Goal: Information Seeking & Learning: Get advice/opinions

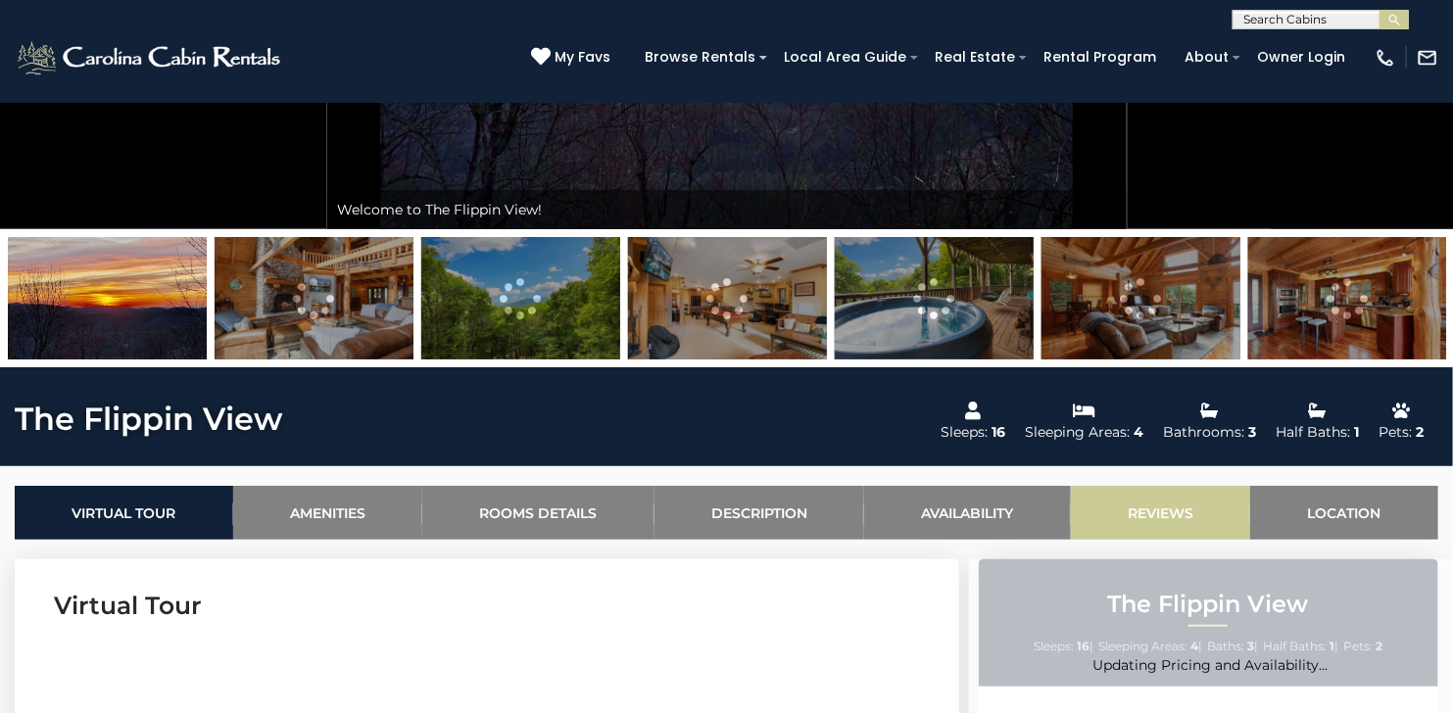
scroll to position [392, 0]
click at [1138, 510] on link "Reviews" at bounding box center [1161, 513] width 180 height 54
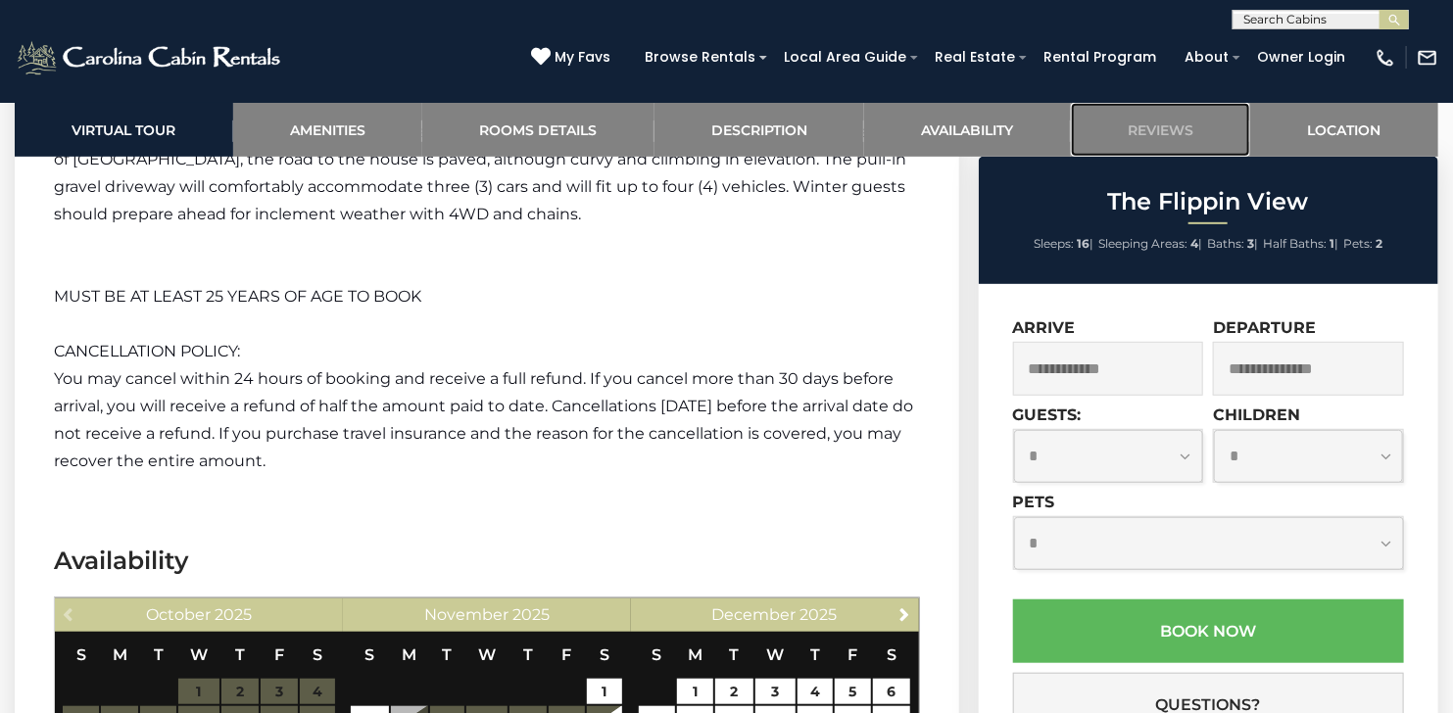
scroll to position [3953, 0]
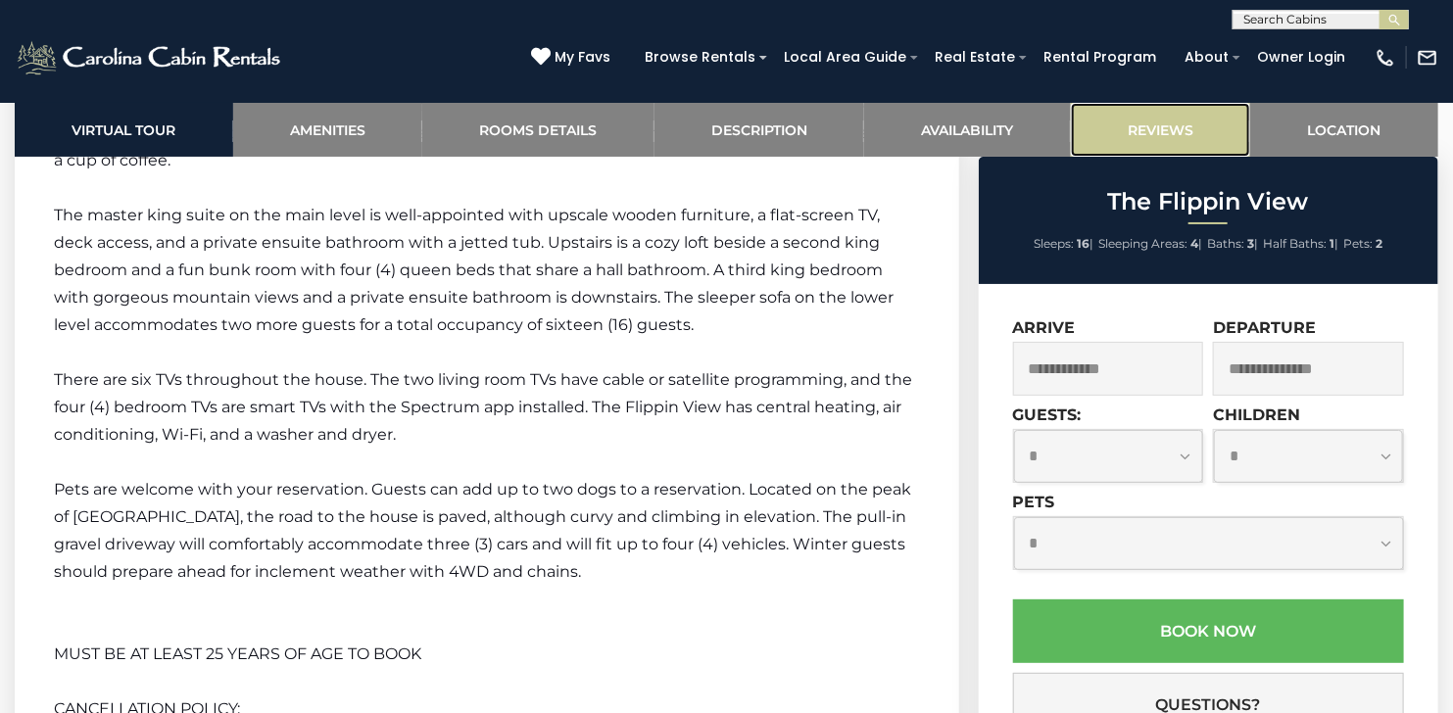
click at [1148, 132] on link "Reviews" at bounding box center [1161, 130] width 180 height 54
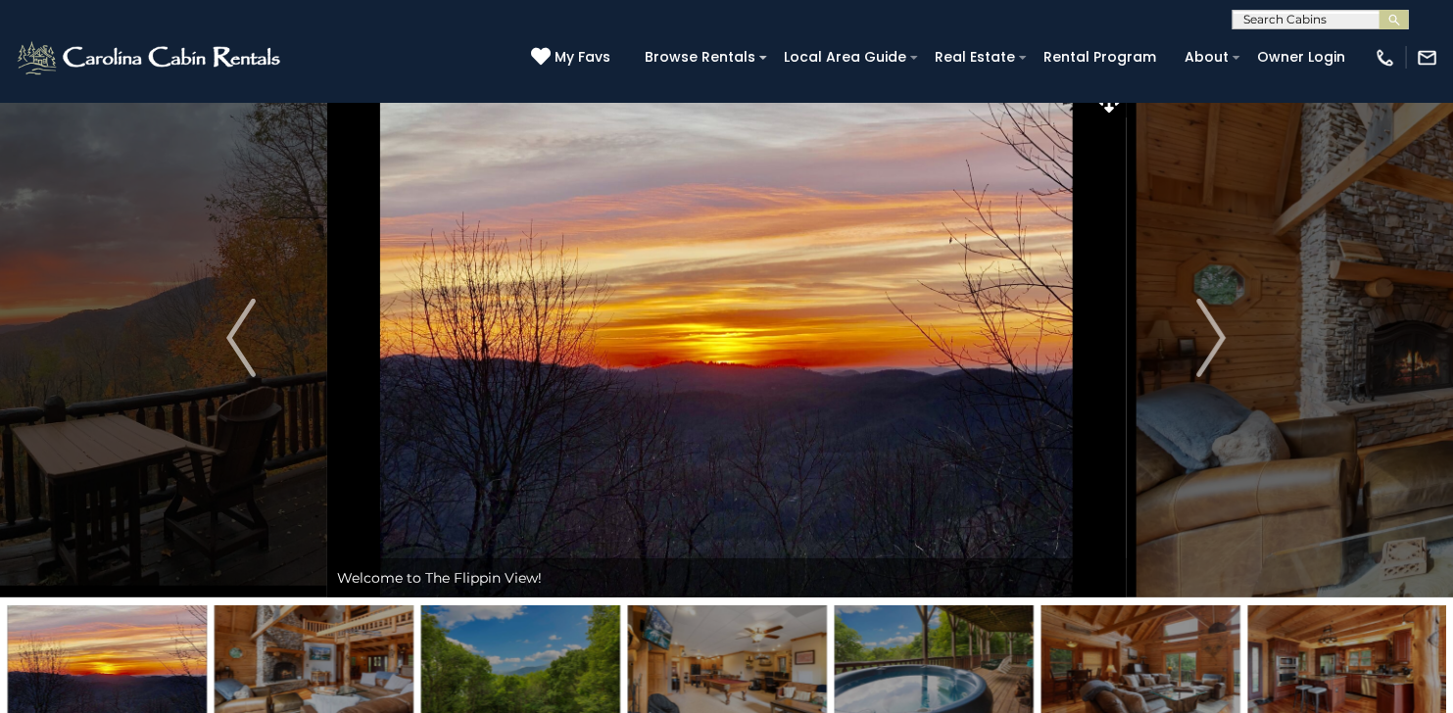
scroll to position [24, 0]
click at [1212, 332] on img "Next" at bounding box center [1211, 338] width 29 height 78
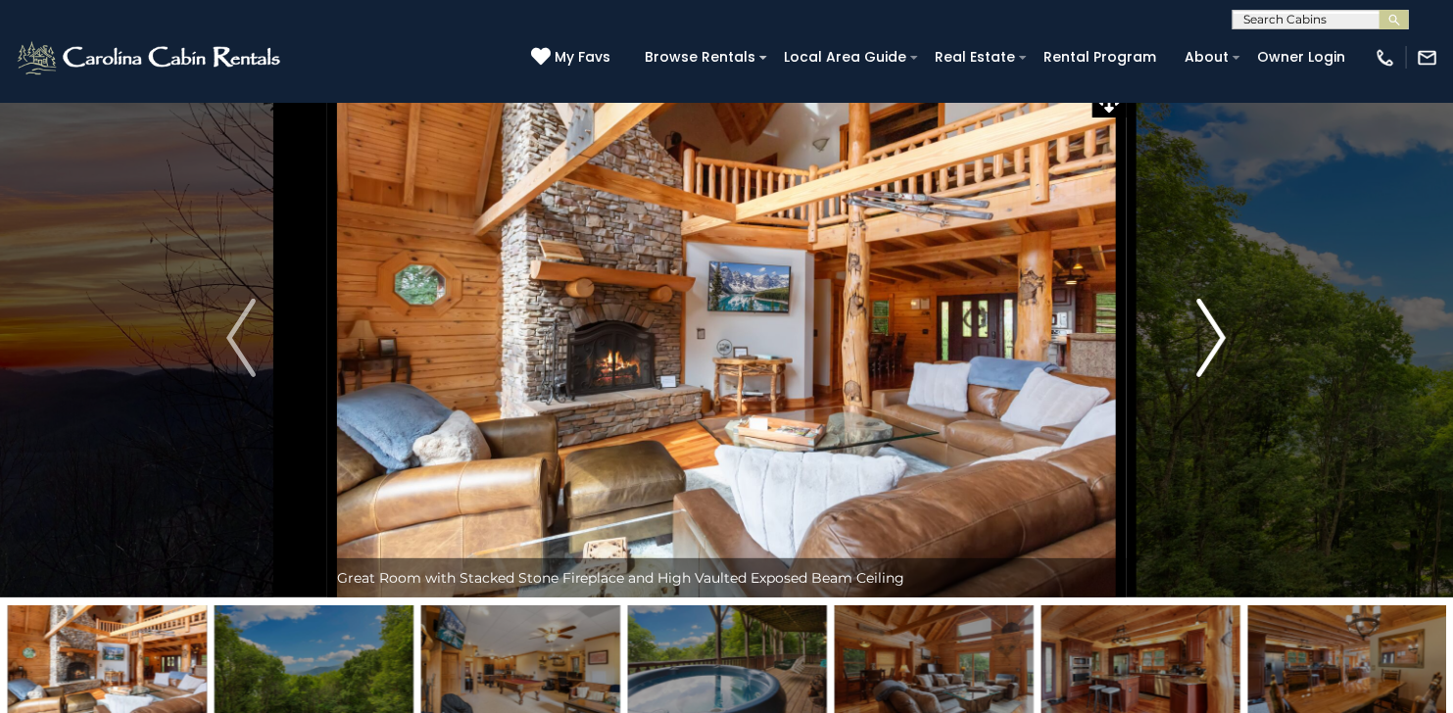
click at [1212, 331] on img "Next" at bounding box center [1211, 338] width 29 height 78
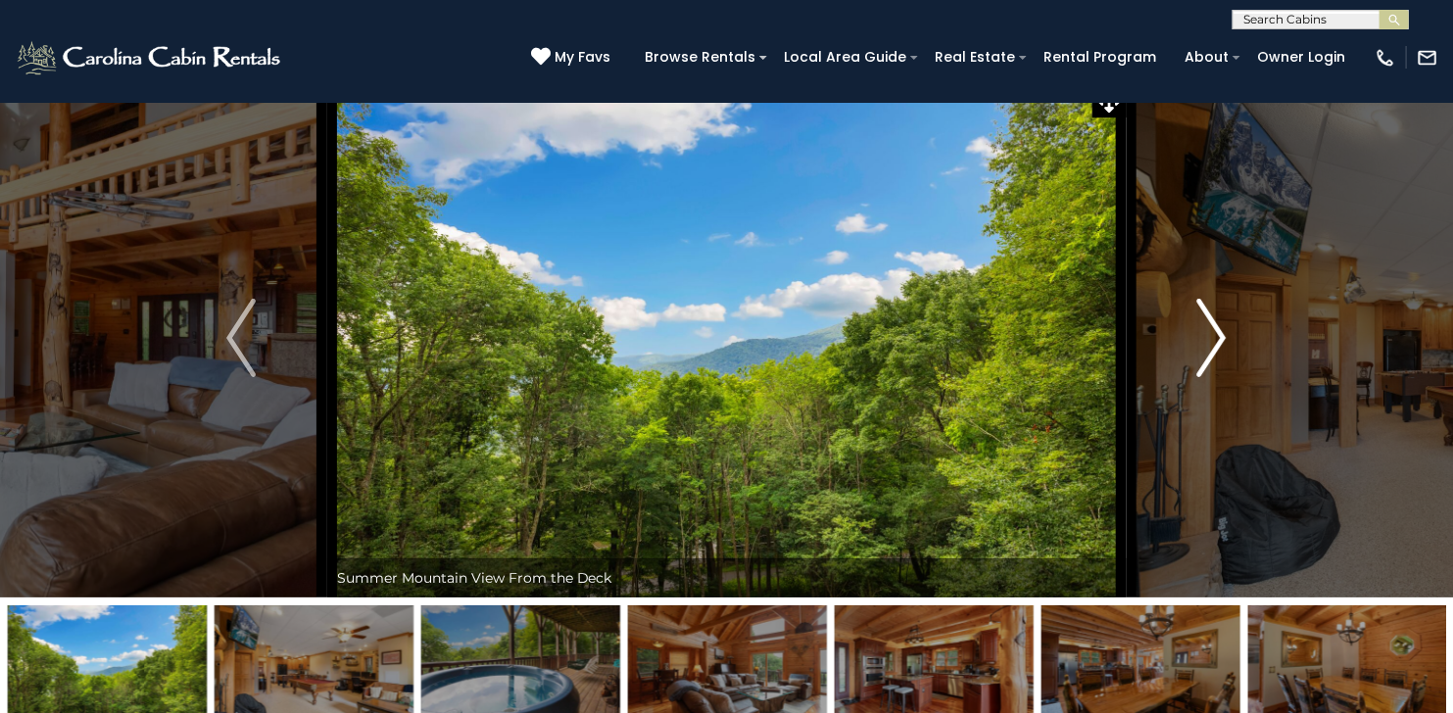
click at [1212, 331] on img "Next" at bounding box center [1211, 338] width 29 height 78
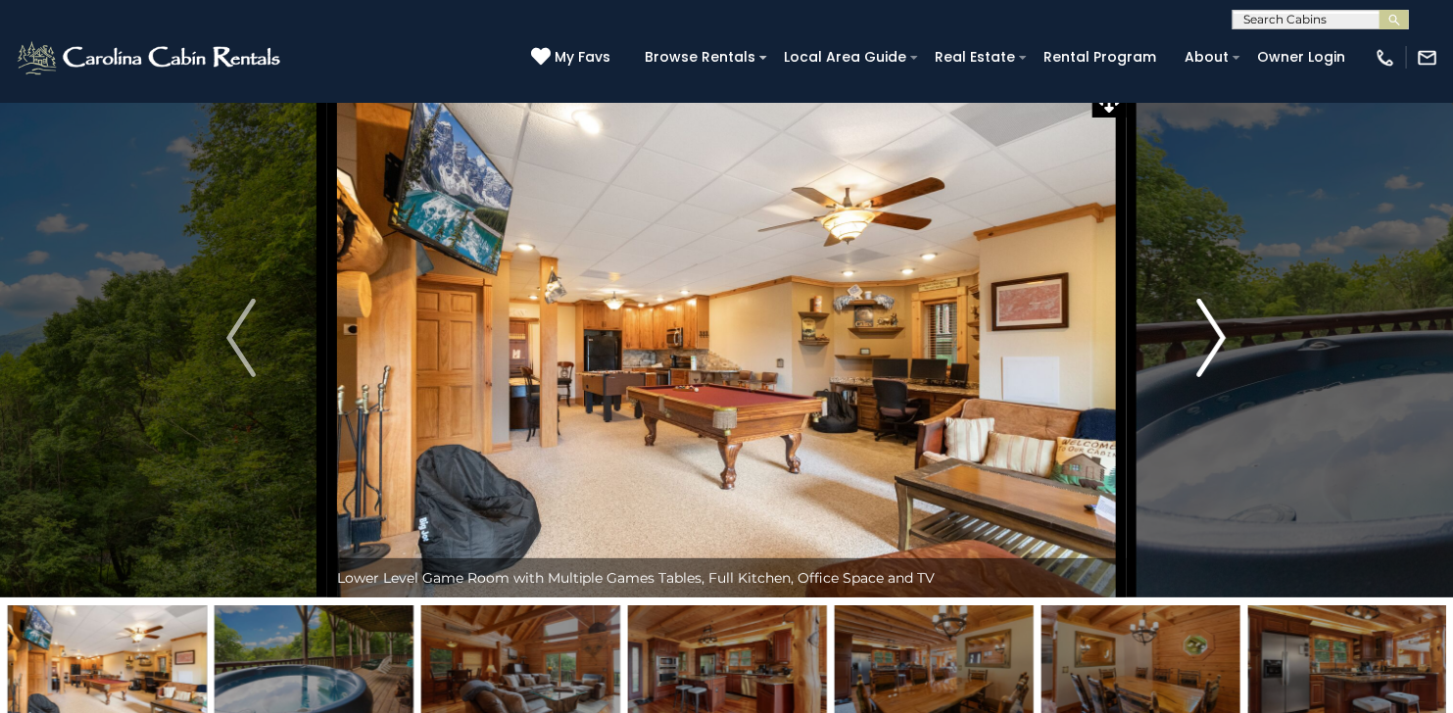
click at [1212, 331] on img "Next" at bounding box center [1211, 338] width 29 height 78
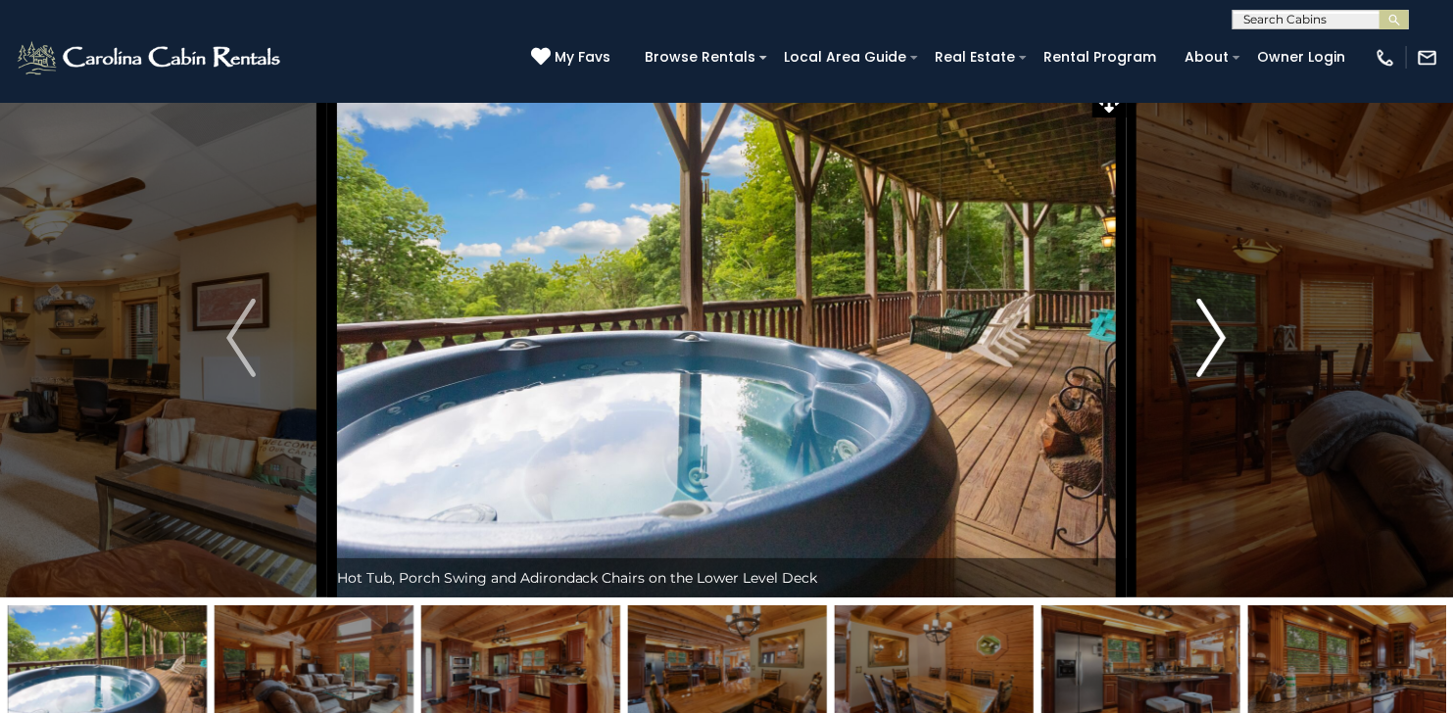
click at [1212, 331] on img "Next" at bounding box center [1211, 338] width 29 height 78
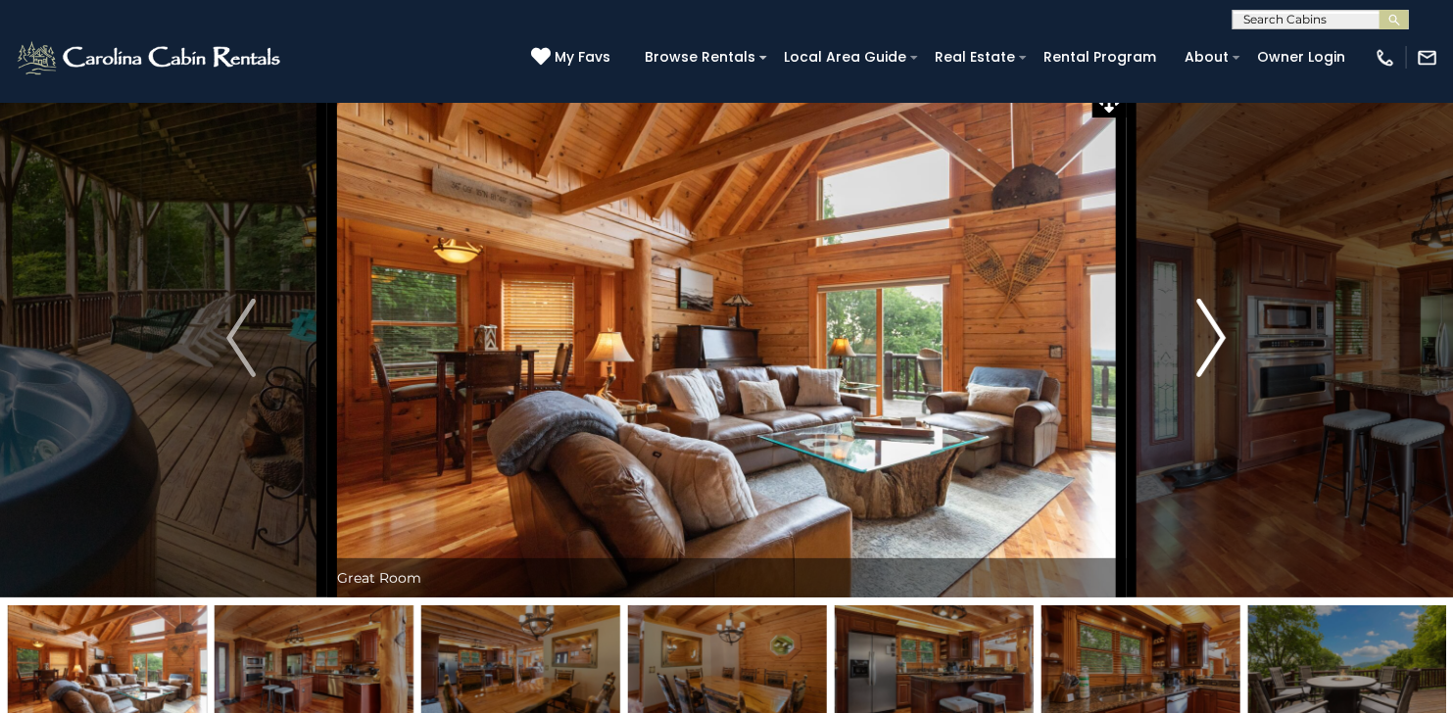
click at [1212, 331] on img "Next" at bounding box center [1211, 338] width 29 height 78
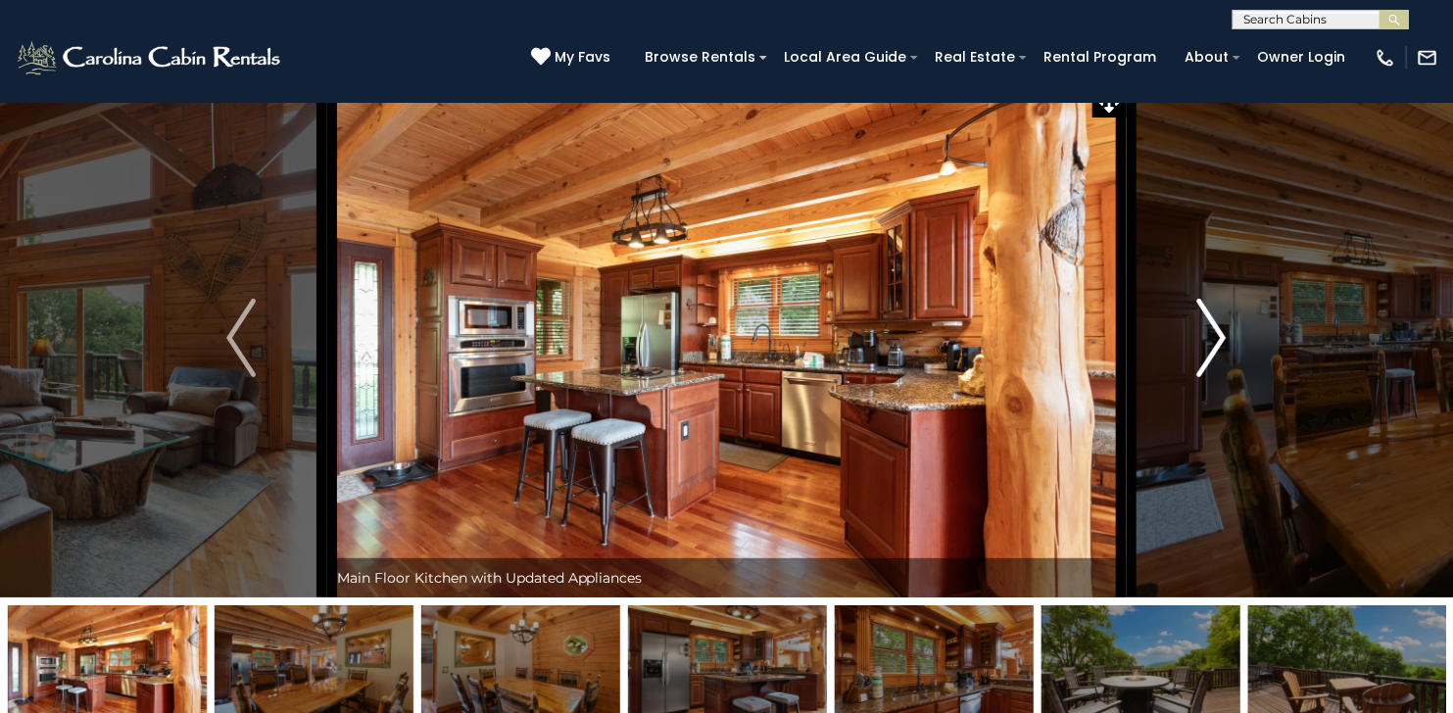
click at [1212, 331] on img "Next" at bounding box center [1211, 338] width 29 height 78
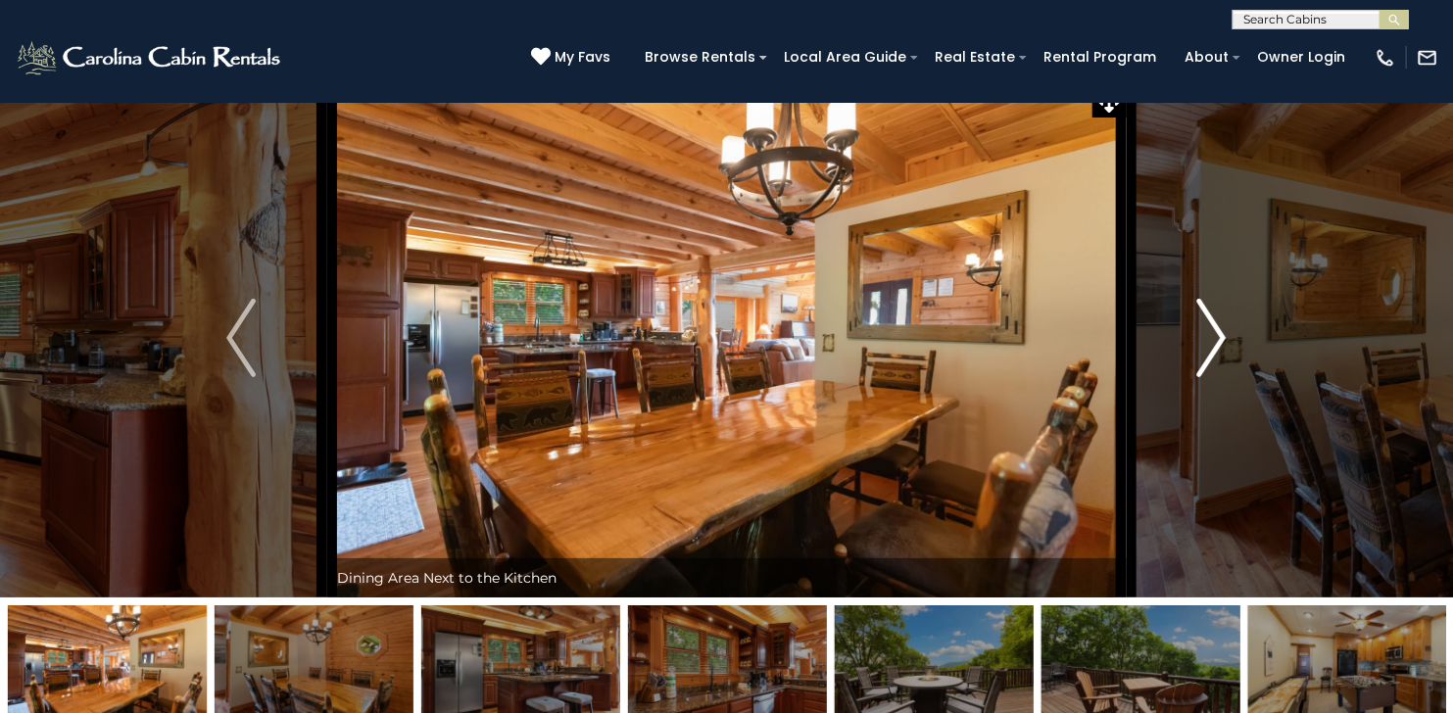
click at [1212, 331] on img "Next" at bounding box center [1211, 338] width 29 height 78
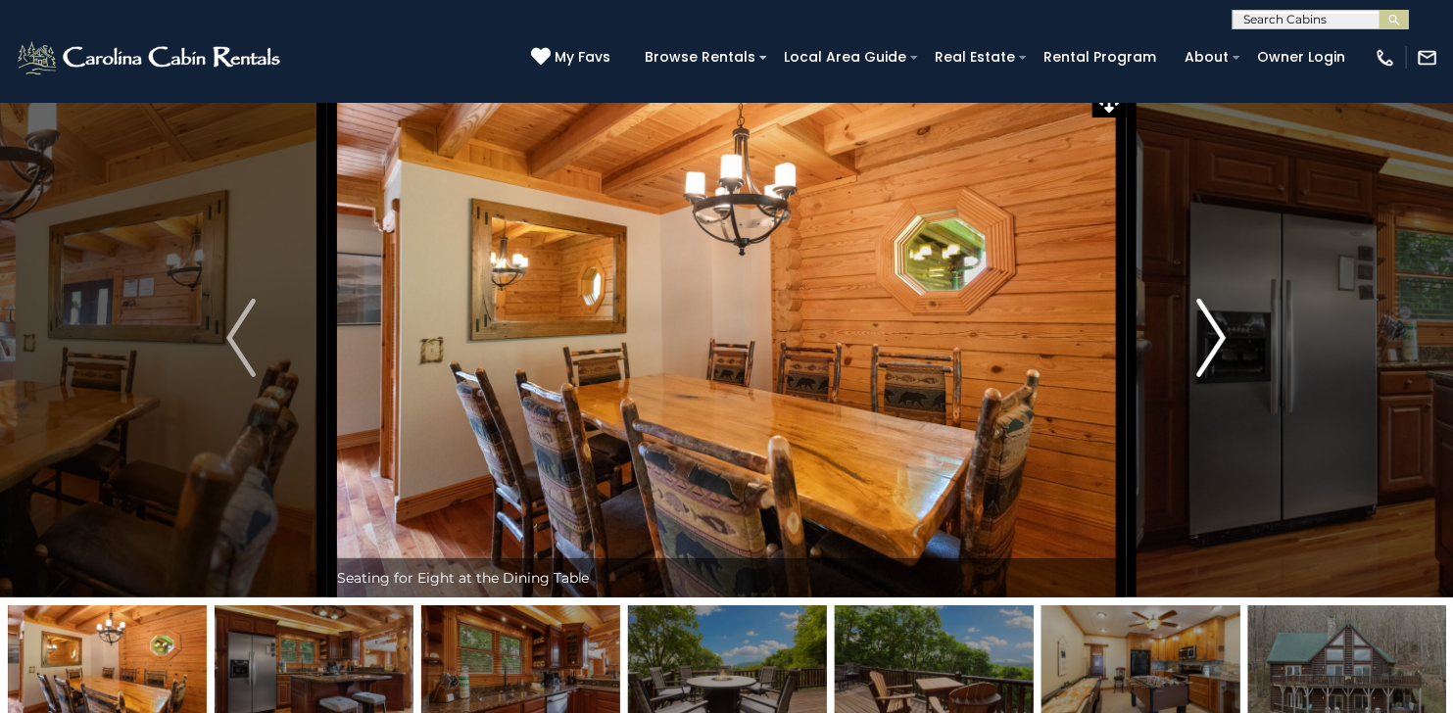
click at [1212, 331] on img "Next" at bounding box center [1211, 338] width 29 height 78
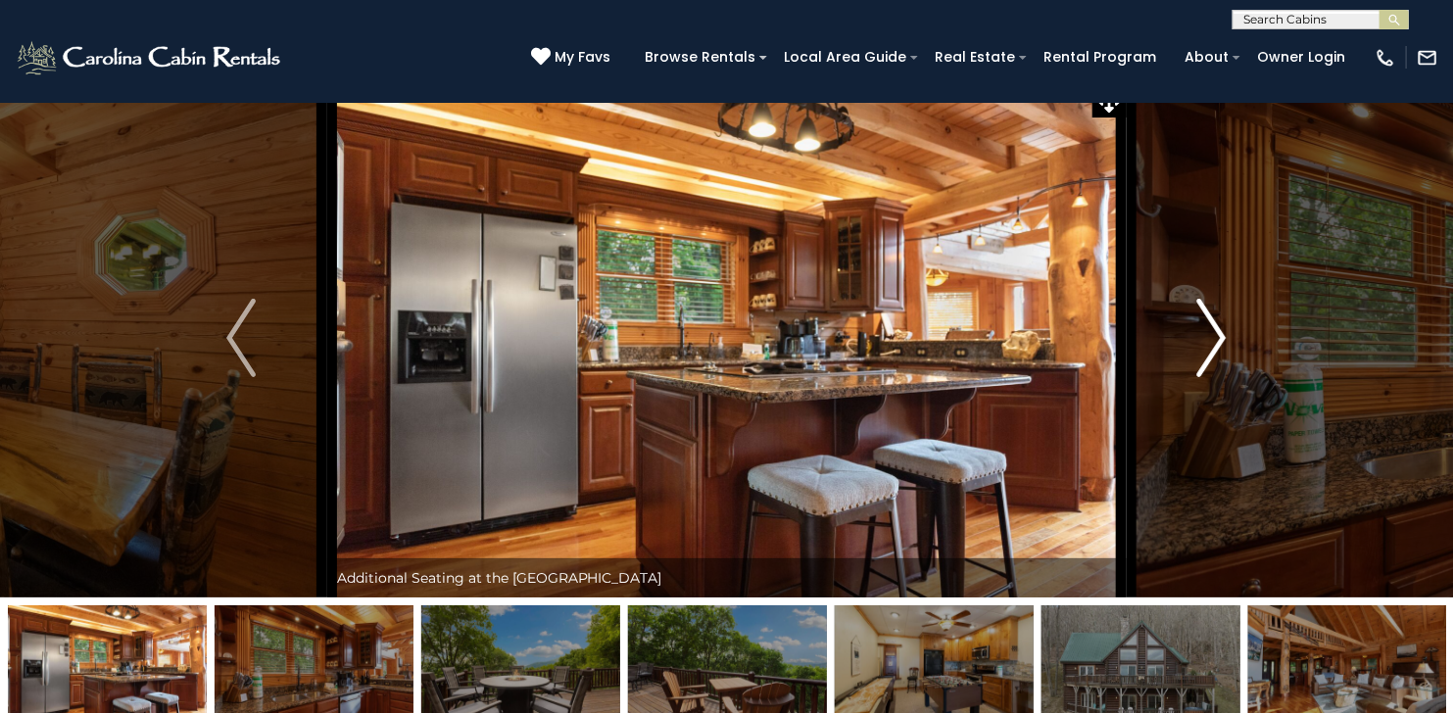
click at [1212, 331] on img "Next" at bounding box center [1211, 338] width 29 height 78
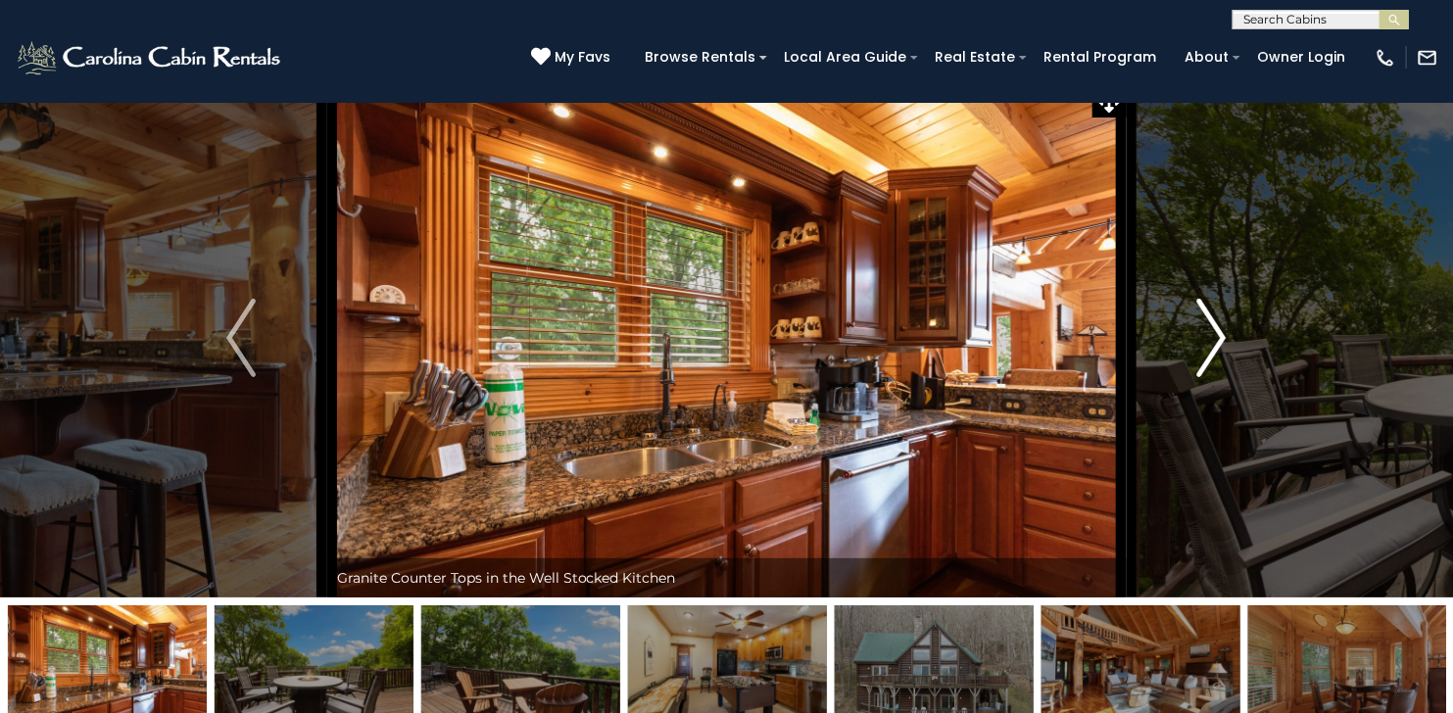
click at [1212, 331] on img "Next" at bounding box center [1211, 338] width 29 height 78
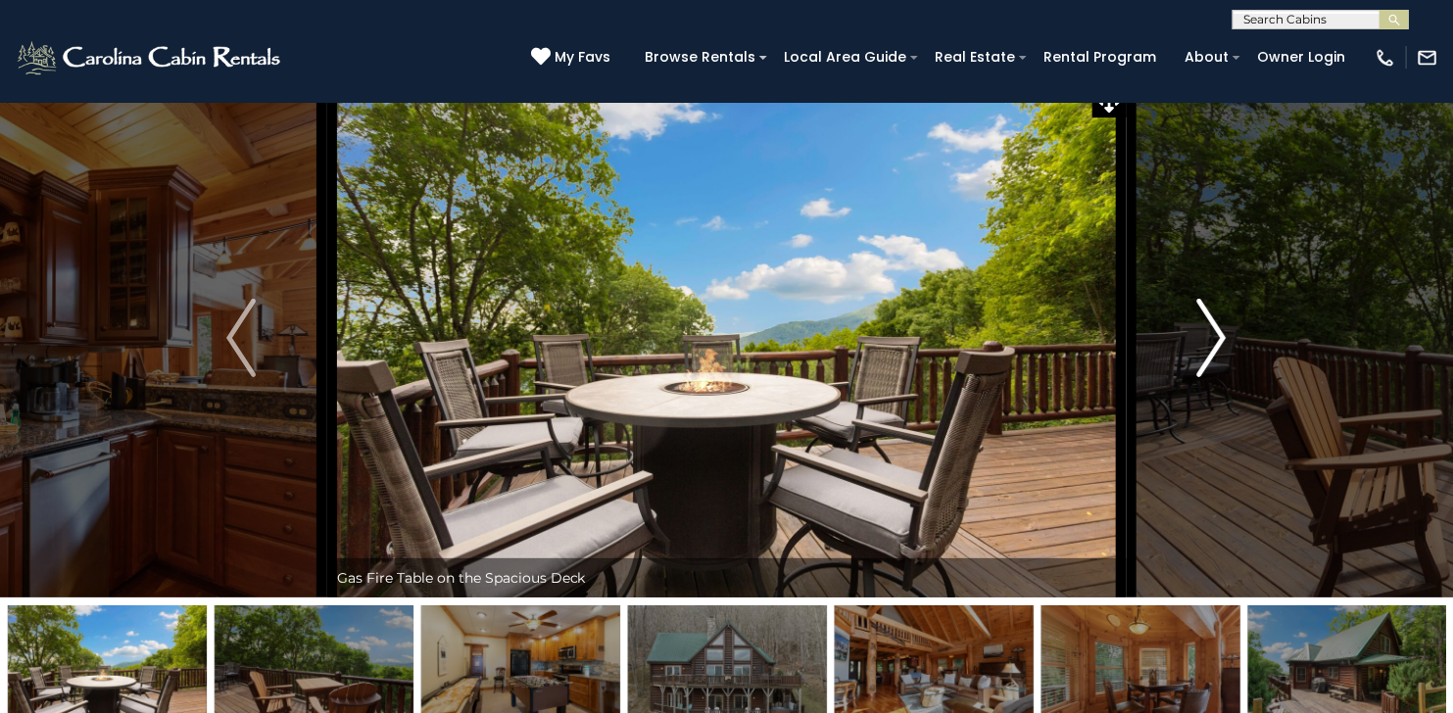
click at [1212, 331] on img "Next" at bounding box center [1211, 338] width 29 height 78
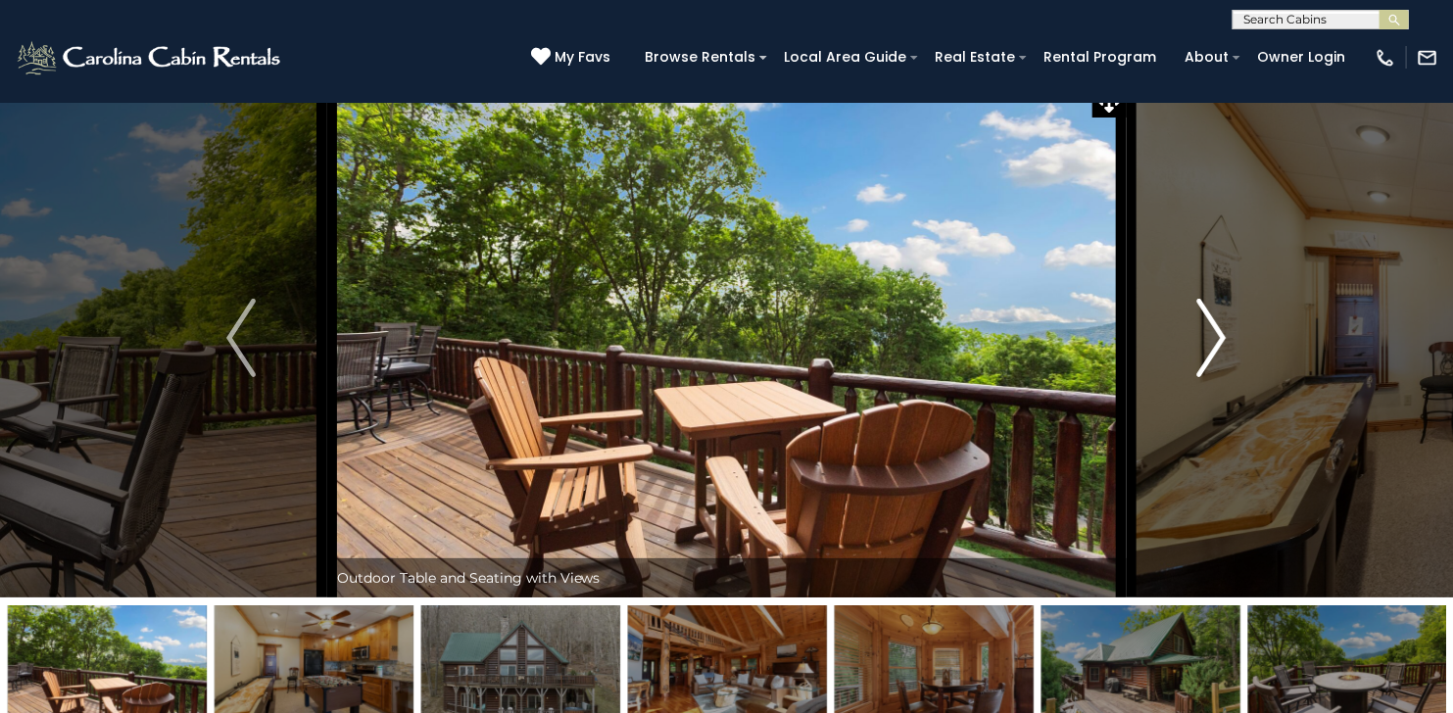
click at [1212, 331] on img "Next" at bounding box center [1211, 338] width 29 height 78
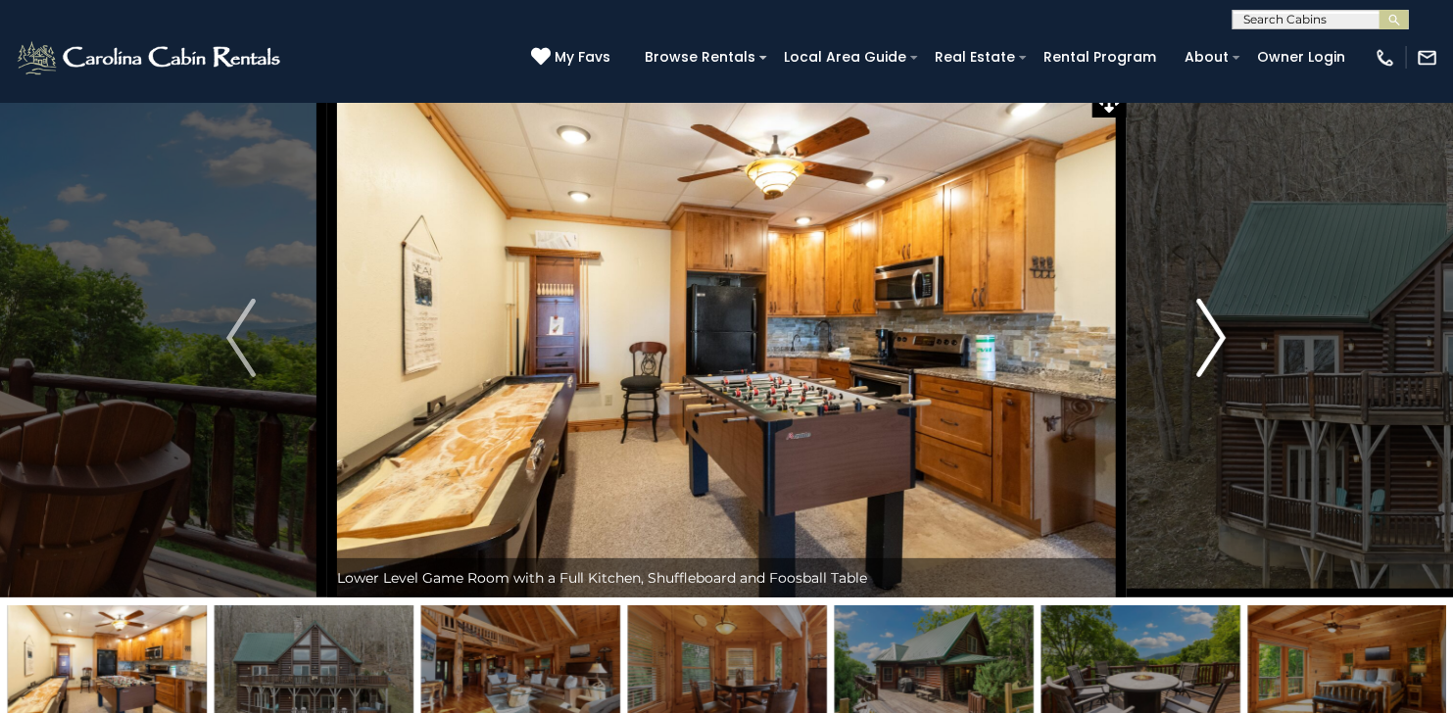
click at [1212, 331] on img "Next" at bounding box center [1211, 338] width 29 height 78
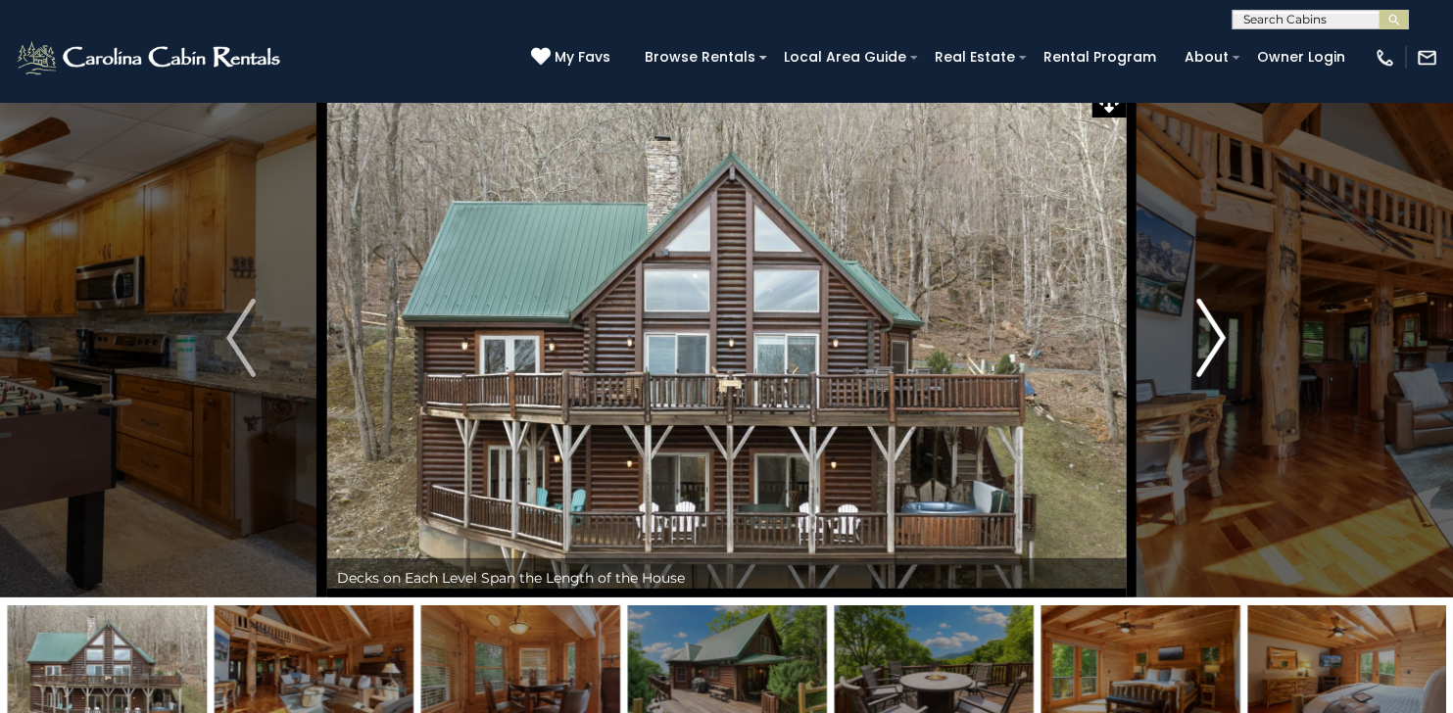
click at [1212, 331] on img "Next" at bounding box center [1211, 338] width 29 height 78
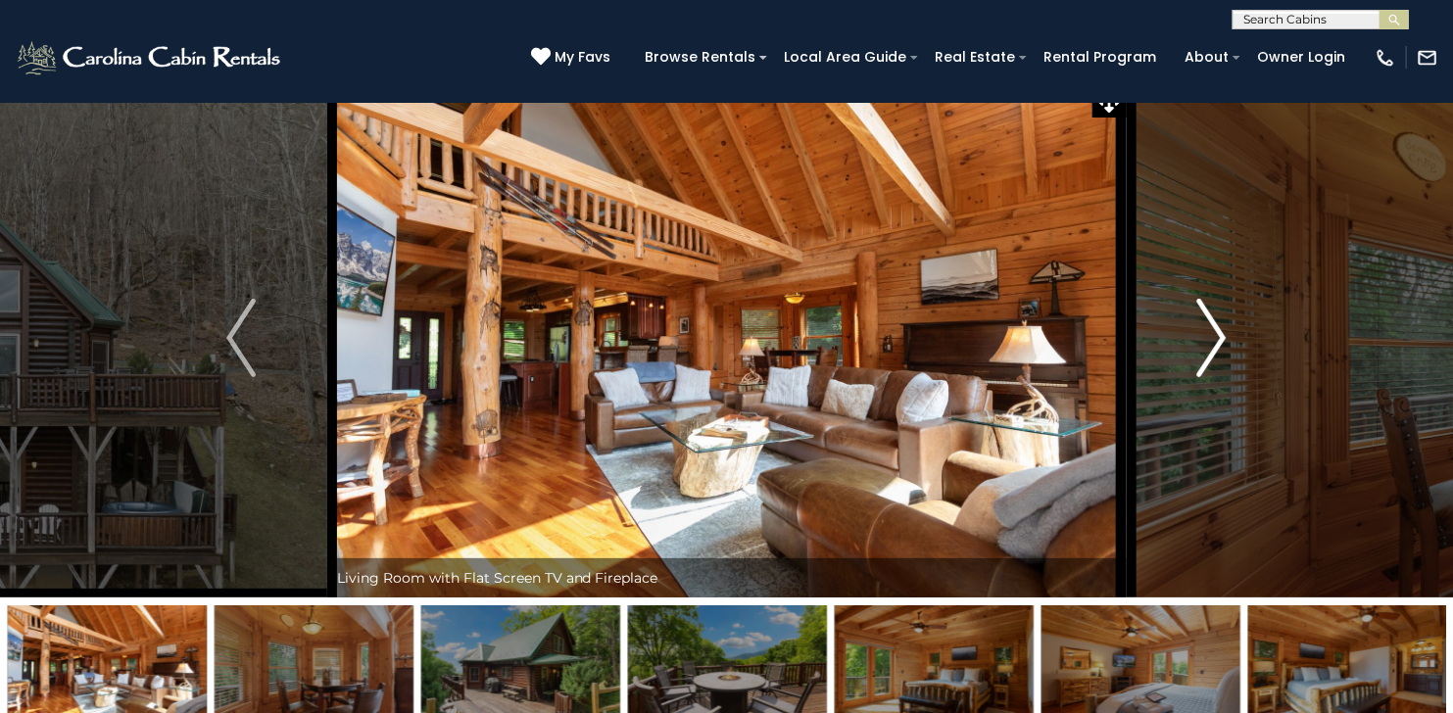
click at [1212, 331] on img "Next" at bounding box center [1211, 338] width 29 height 78
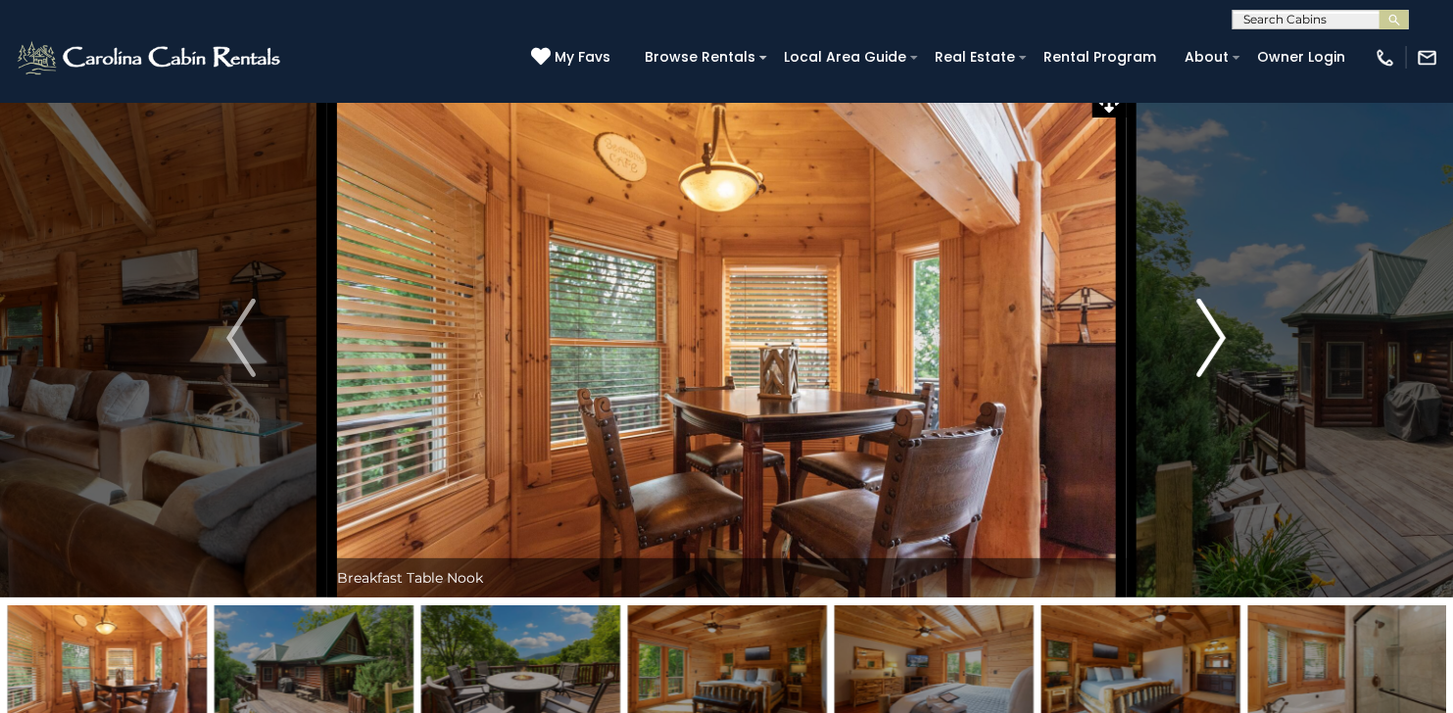
click at [1212, 331] on img "Next" at bounding box center [1211, 338] width 29 height 78
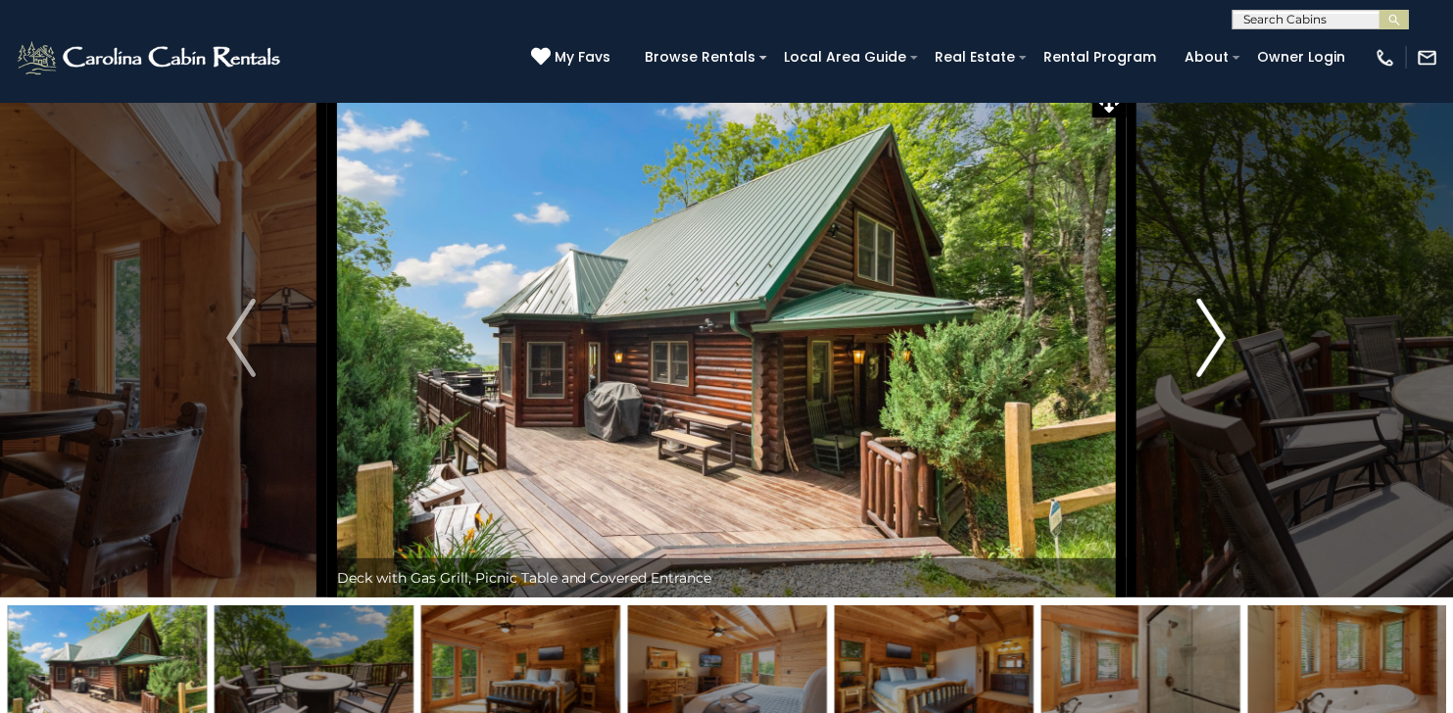
click at [1212, 331] on img "Next" at bounding box center [1211, 338] width 29 height 78
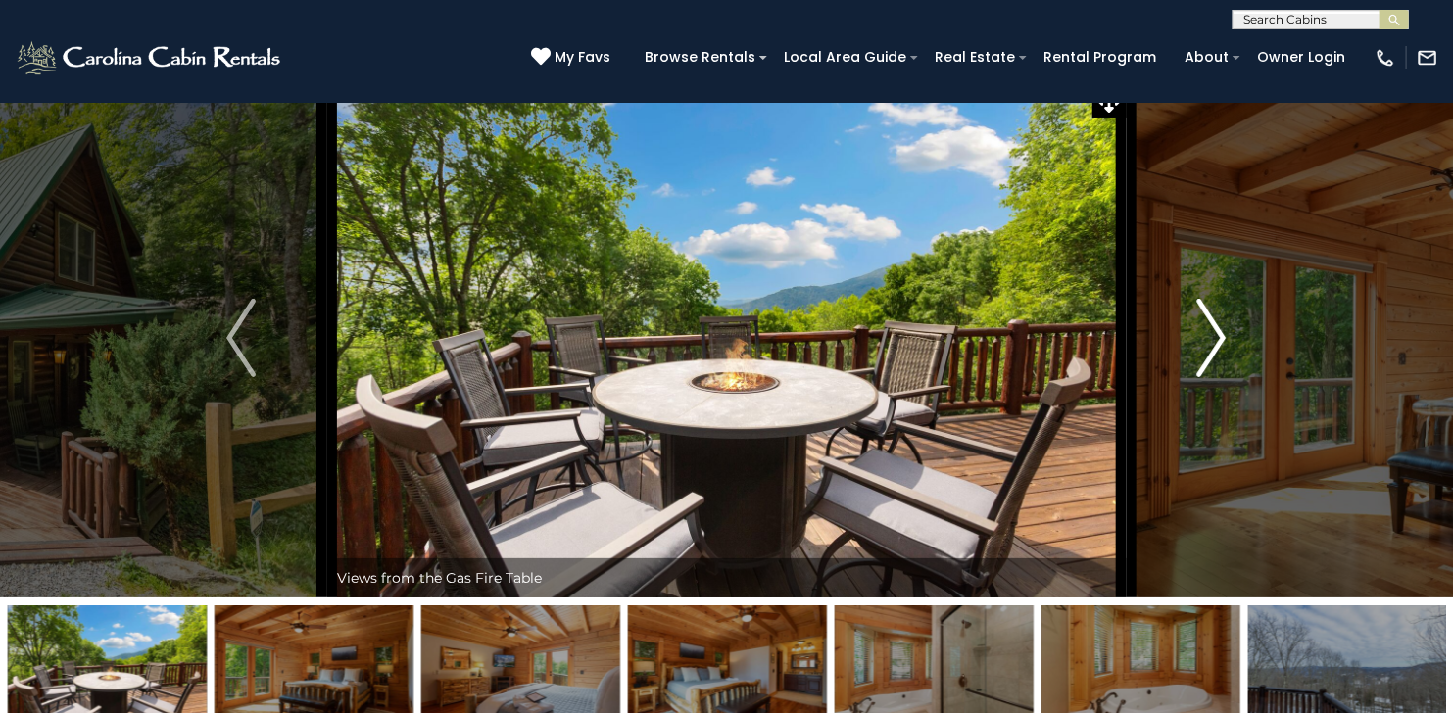
click at [1212, 331] on img "Next" at bounding box center [1211, 338] width 29 height 78
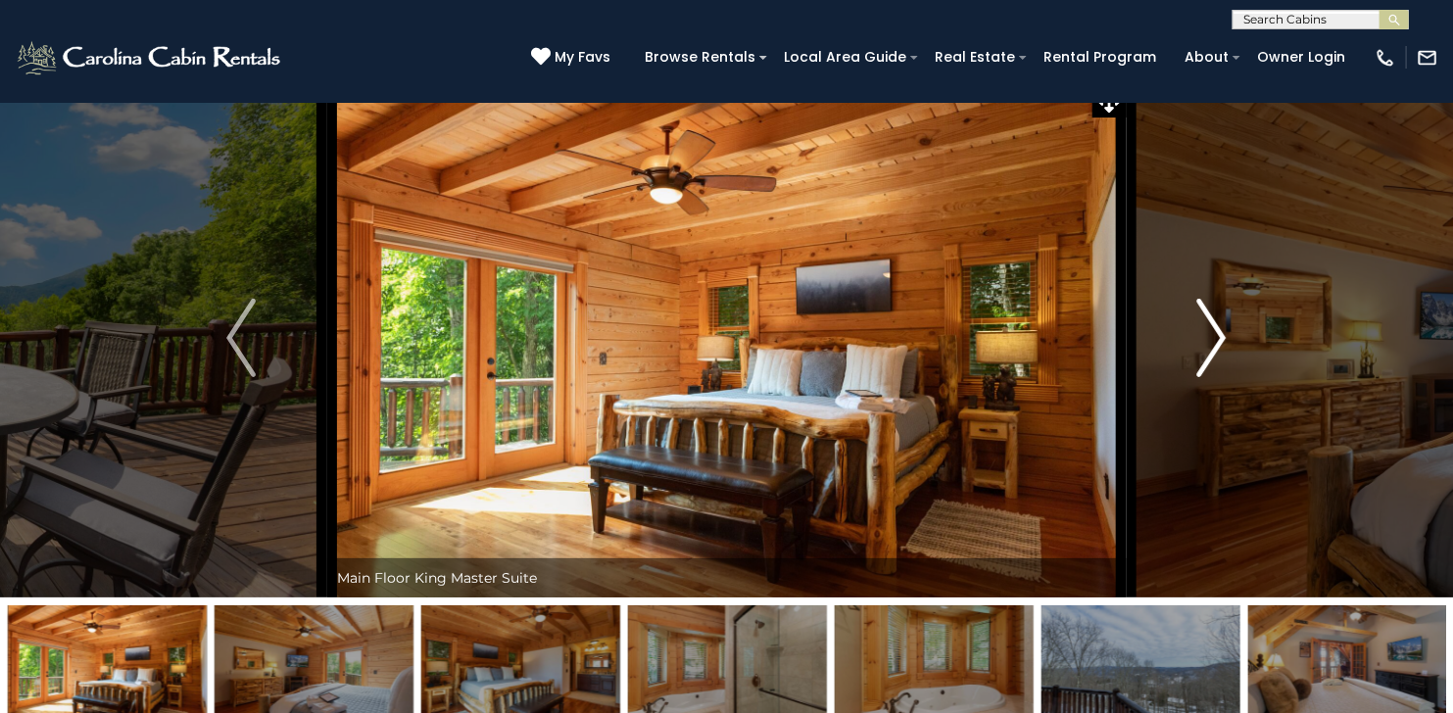
click at [1212, 331] on img "Next" at bounding box center [1211, 338] width 29 height 78
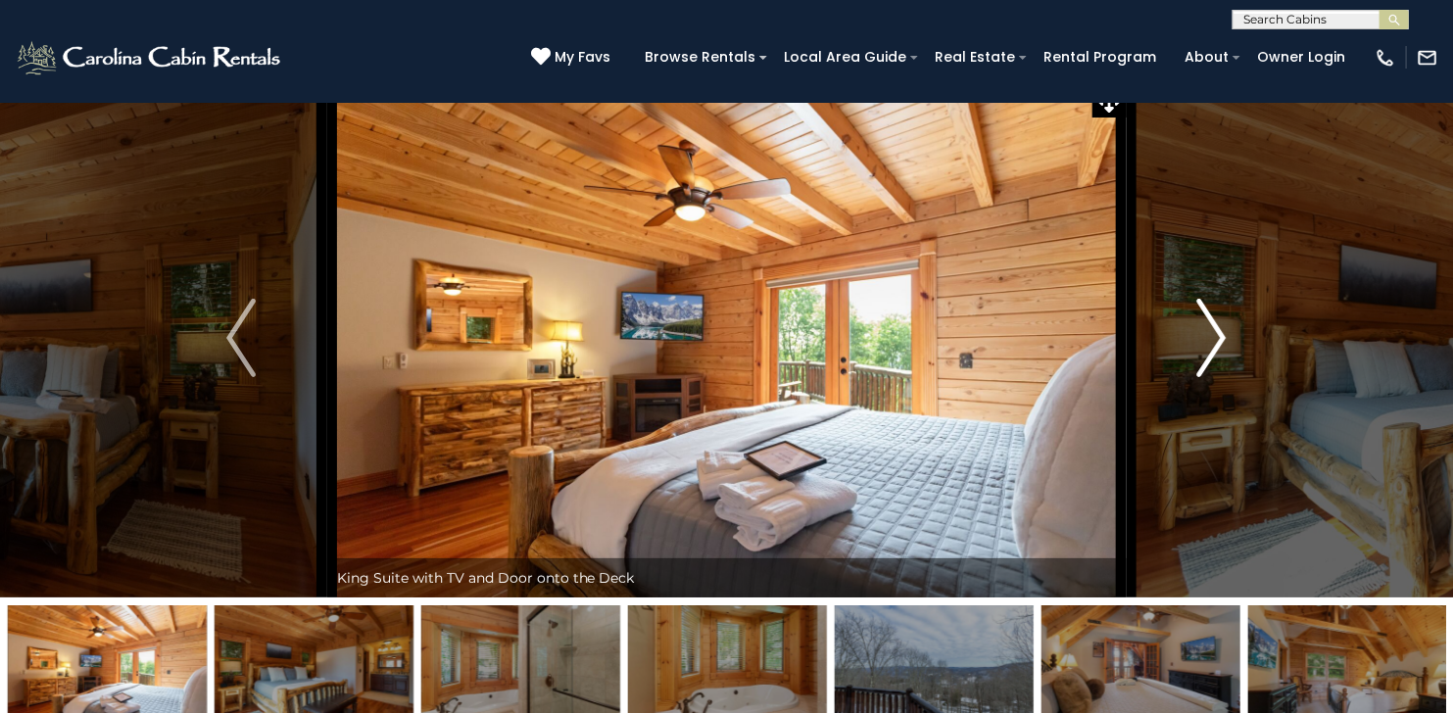
click at [1212, 331] on img "Next" at bounding box center [1211, 338] width 29 height 78
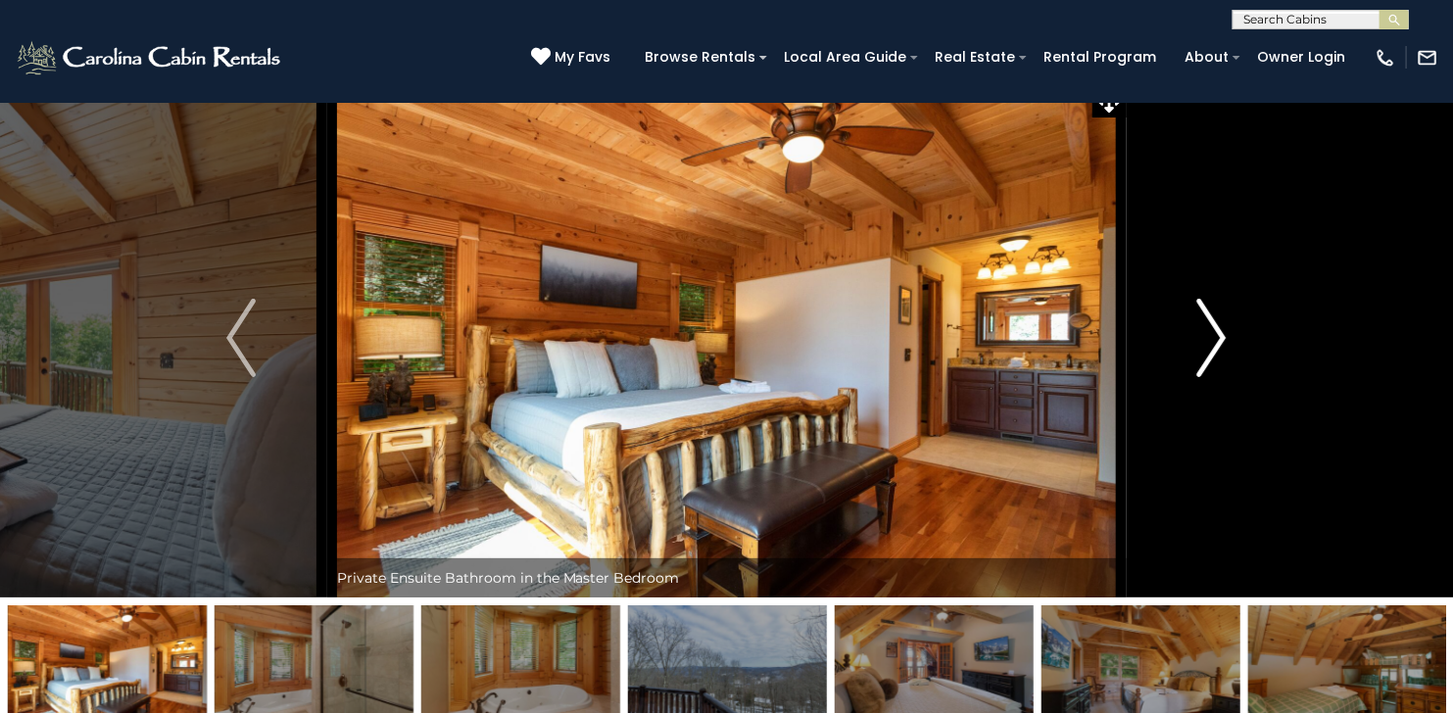
click at [1212, 331] on img "Next" at bounding box center [1211, 338] width 29 height 78
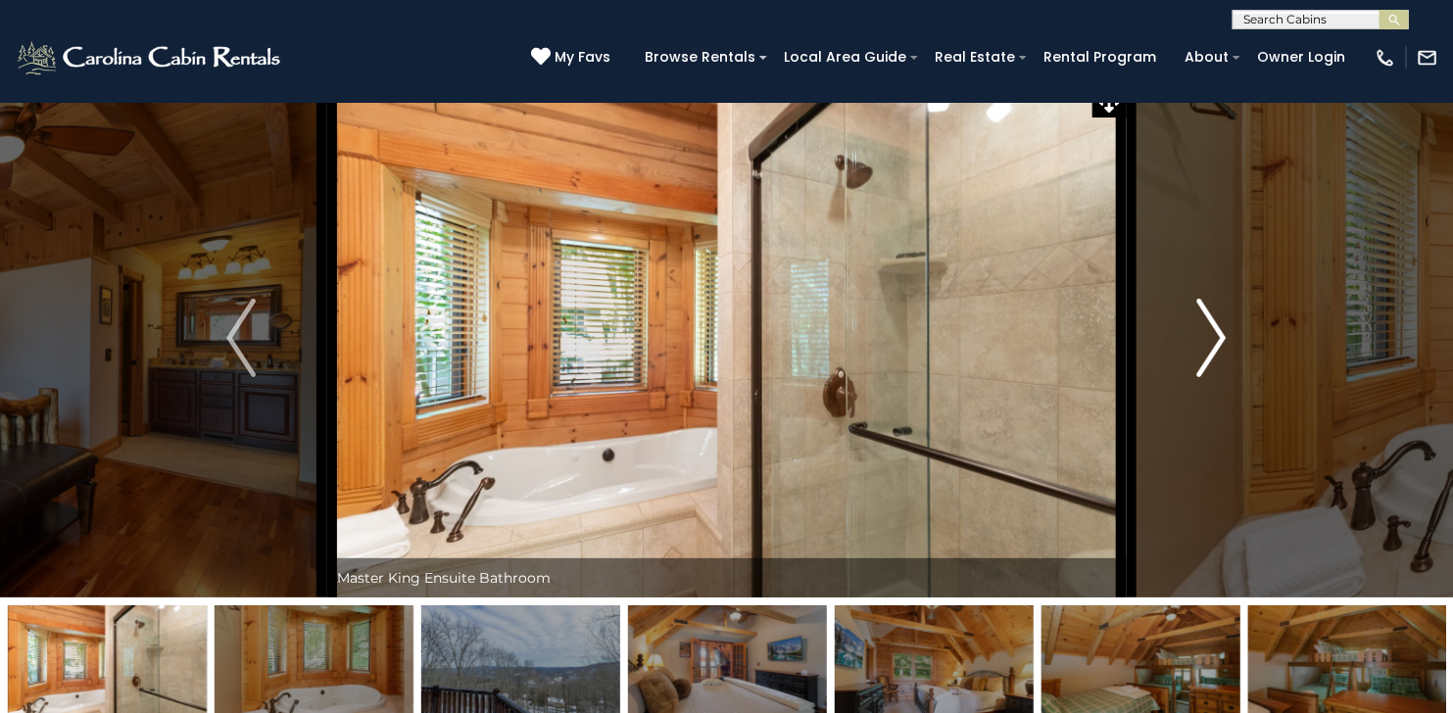
click at [1211, 331] on img "Next" at bounding box center [1211, 338] width 29 height 78
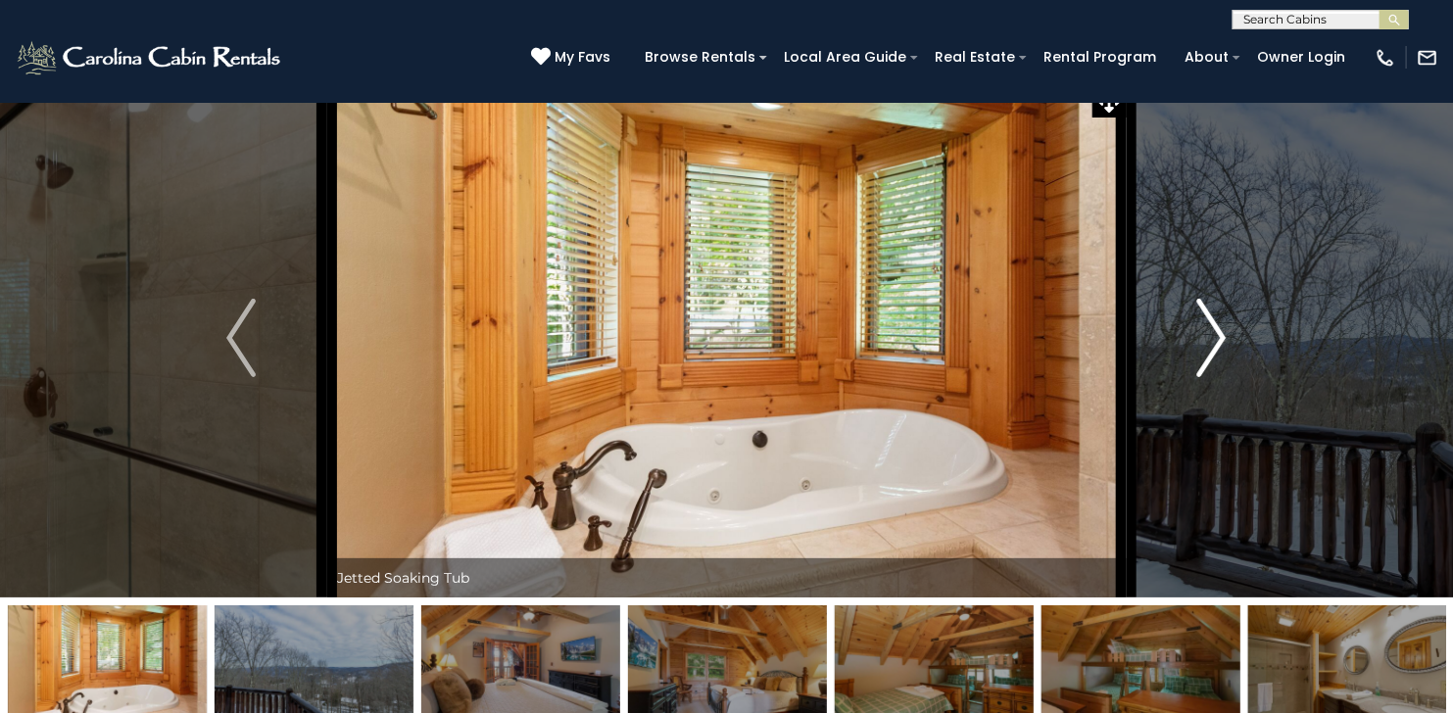
click at [1211, 331] on img "Next" at bounding box center [1211, 338] width 29 height 78
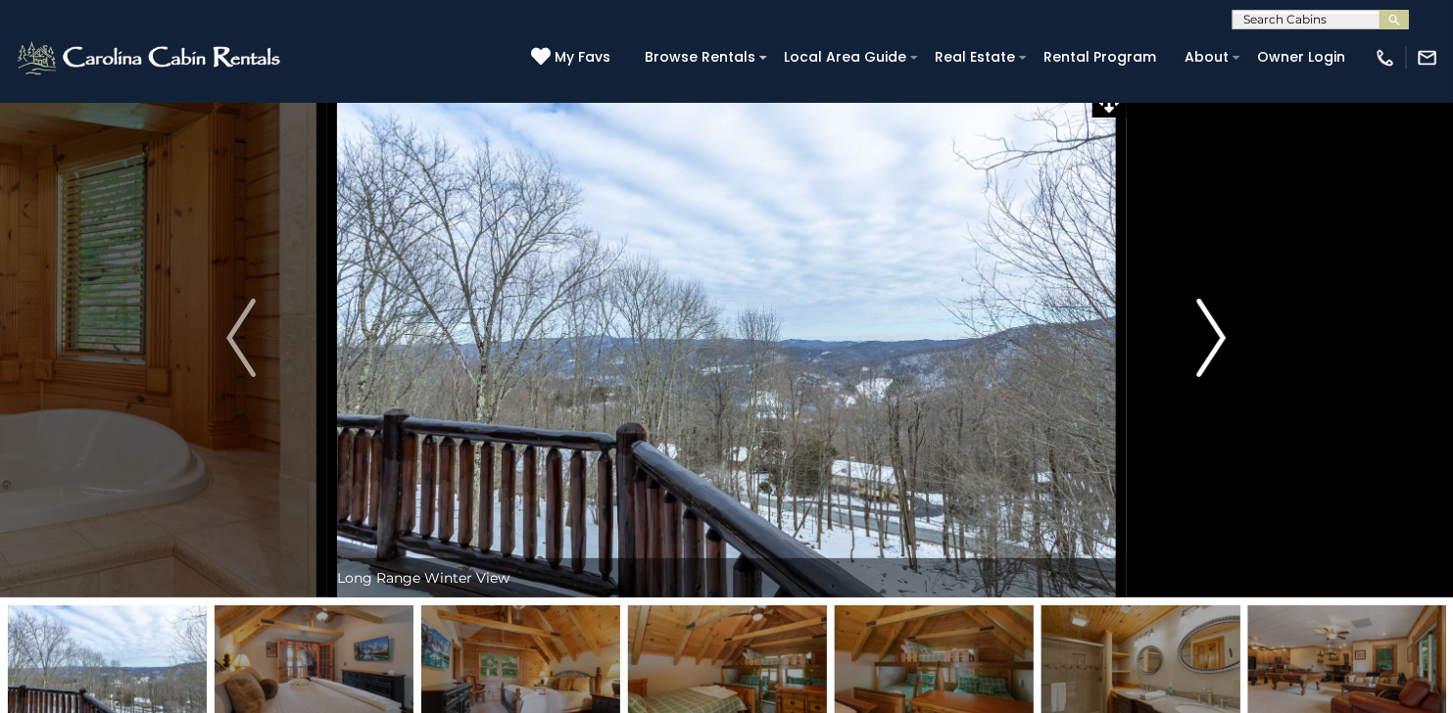
click at [1211, 331] on img "Next" at bounding box center [1211, 338] width 29 height 78
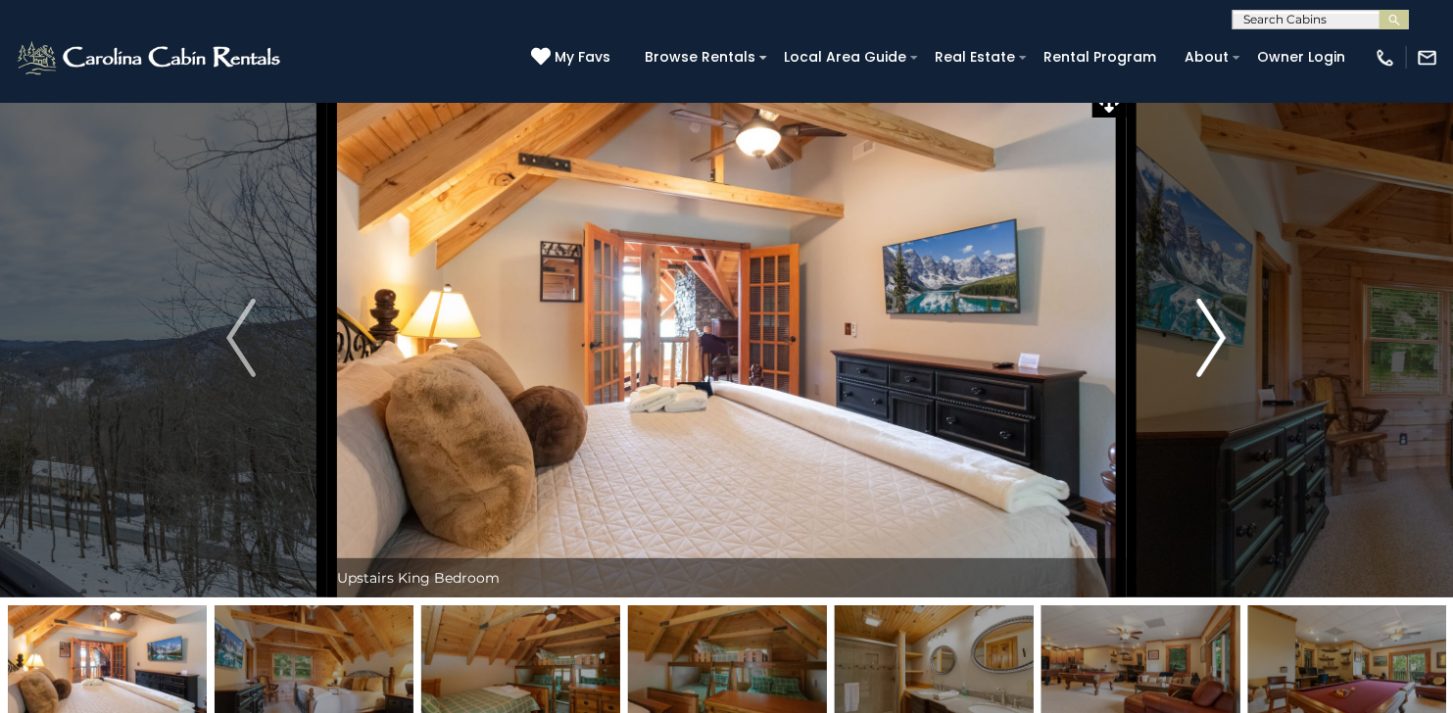
click at [1211, 331] on img "Next" at bounding box center [1211, 338] width 29 height 78
